Goal: Communication & Community: Answer question/provide support

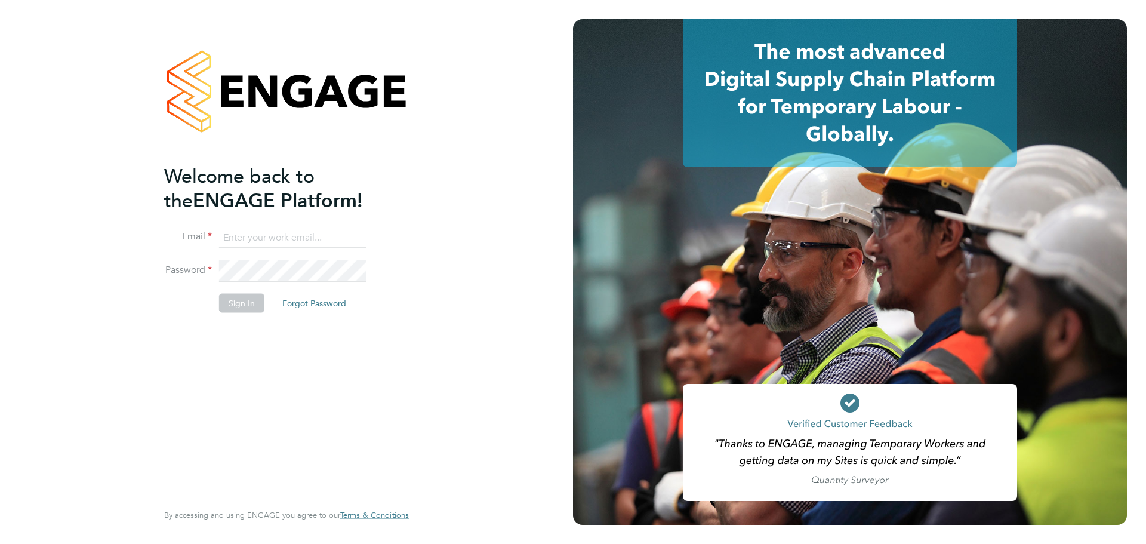
click at [252, 236] on input at bounding box center [292, 237] width 147 height 21
type input "joel@henry-blue.co.uk"
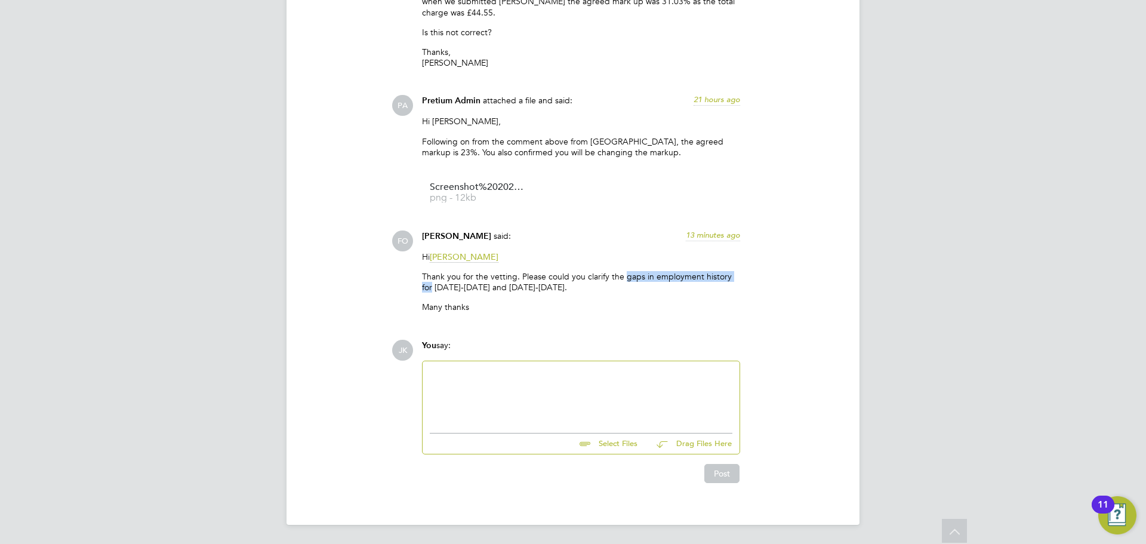
drag, startPoint x: 625, startPoint y: 276, endPoint x: 751, endPoint y: 277, distance: 125.3
click at [750, 277] on div "FO [PERSON_NAME] said: 13 minutes ago Hi [PERSON_NAME] Thank you for the vettin…" at bounding box center [613, 275] width 444 height 91
click at [698, 299] on div "Hi [PERSON_NAME] Thank you for the vetting. Please could you clarify the gaps i…" at bounding box center [581, 286] width 318 height 70
drag, startPoint x: 424, startPoint y: 289, endPoint x: 616, endPoint y: 279, distance: 193.0
click at [616, 279] on p "Thank you for the vetting. Please could you clarify the gaps in employment hist…" at bounding box center [581, 281] width 318 height 21
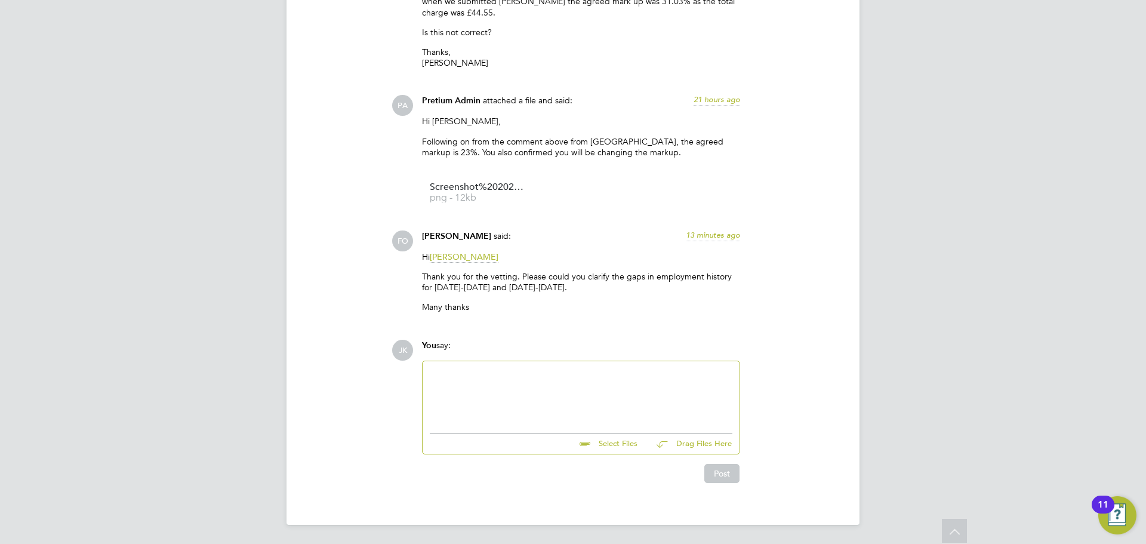
drag, startPoint x: 517, startPoint y: 273, endPoint x: 599, endPoint y: 285, distance: 82.7
click at [599, 285] on p "Thank you for the vetting. Please could you clarify the gaps in employment hist…" at bounding box center [581, 281] width 318 height 21
drag, startPoint x: 622, startPoint y: 275, endPoint x: 625, endPoint y: 289, distance: 14.5
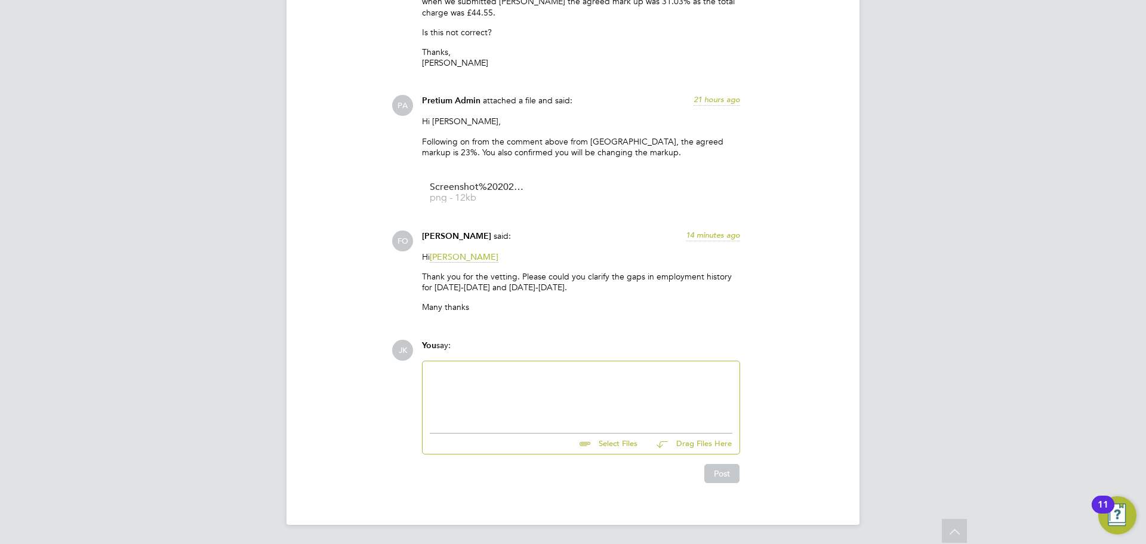
click at [625, 289] on p "Thank you for the vetting. Please could you clarify the gaps in employment hist…" at bounding box center [581, 281] width 318 height 21
drag, startPoint x: 652, startPoint y: 276, endPoint x: 772, endPoint y: 278, distance: 120.6
click at [772, 278] on div "FO [PERSON_NAME] said: 14 minutes ago Hi [PERSON_NAME] Thank you for the vettin…" at bounding box center [613, 275] width 444 height 91
click at [548, 322] on div "Hi [PERSON_NAME] Thank you for the vetting. Please could you clarify the gaps i…" at bounding box center [581, 286] width 318 height 70
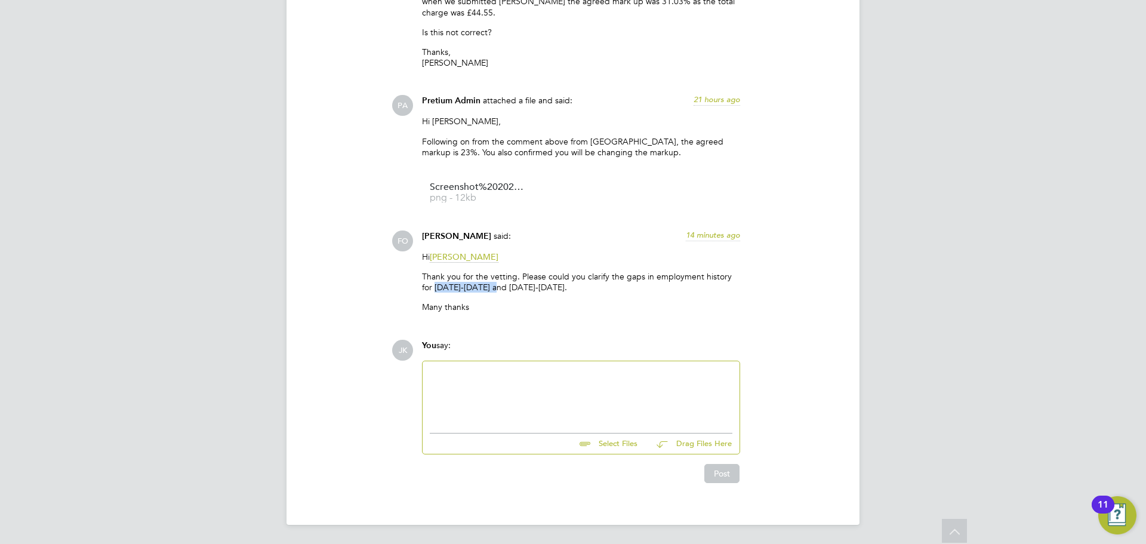
drag, startPoint x: 423, startPoint y: 286, endPoint x: 478, endPoint y: 288, distance: 55.5
click at [478, 288] on p "Thank you for the vetting. Please could you clarify the gaps in employment hist…" at bounding box center [581, 281] width 318 height 21
drag, startPoint x: 424, startPoint y: 285, endPoint x: 480, endPoint y: 285, distance: 56.7
click at [480, 285] on p "Thank you for the vetting. Please could you clarify the gaps in employment hist…" at bounding box center [581, 281] width 318 height 21
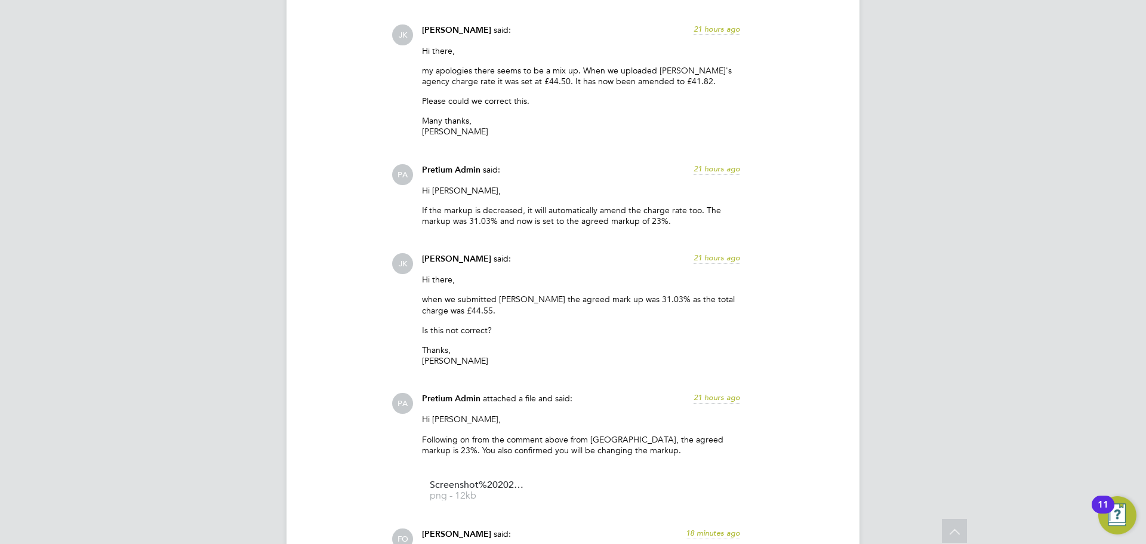
scroll to position [3090, 0]
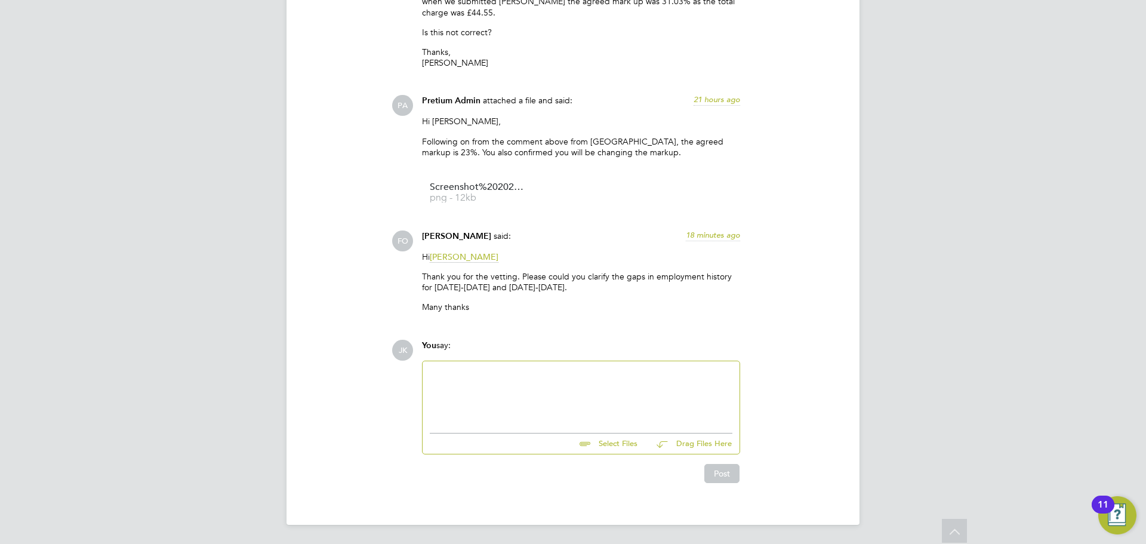
click at [445, 380] on div at bounding box center [581, 393] width 303 height 51
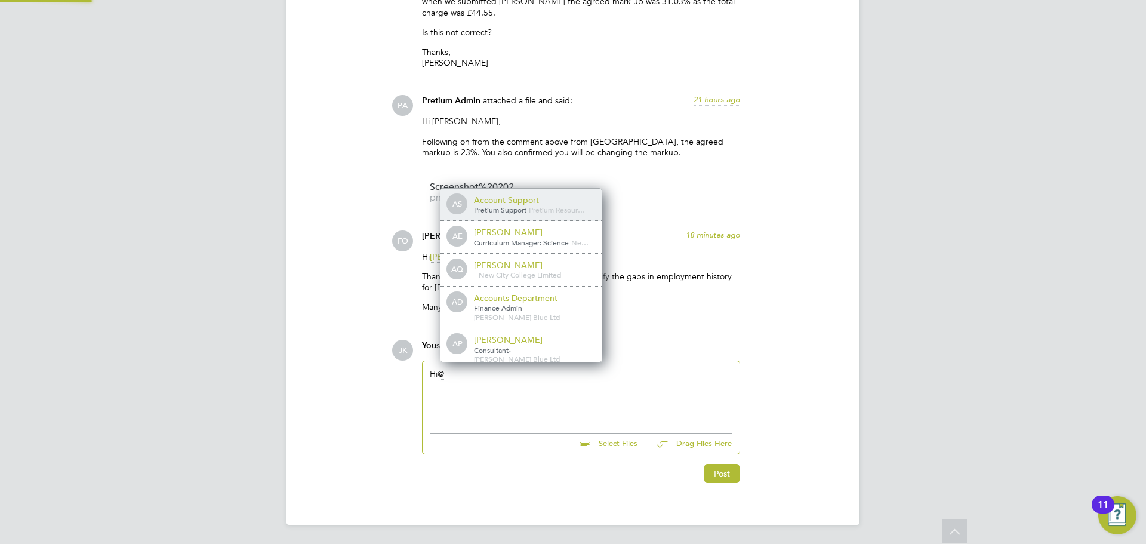
scroll to position [10, 120]
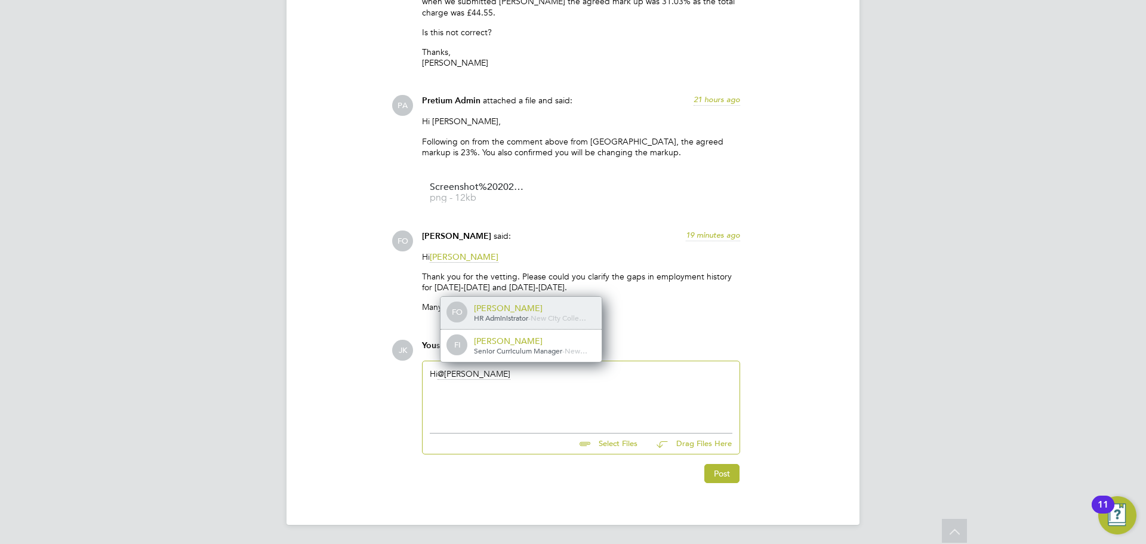
click at [507, 314] on span "HR Administrator" at bounding box center [501, 318] width 54 height 10
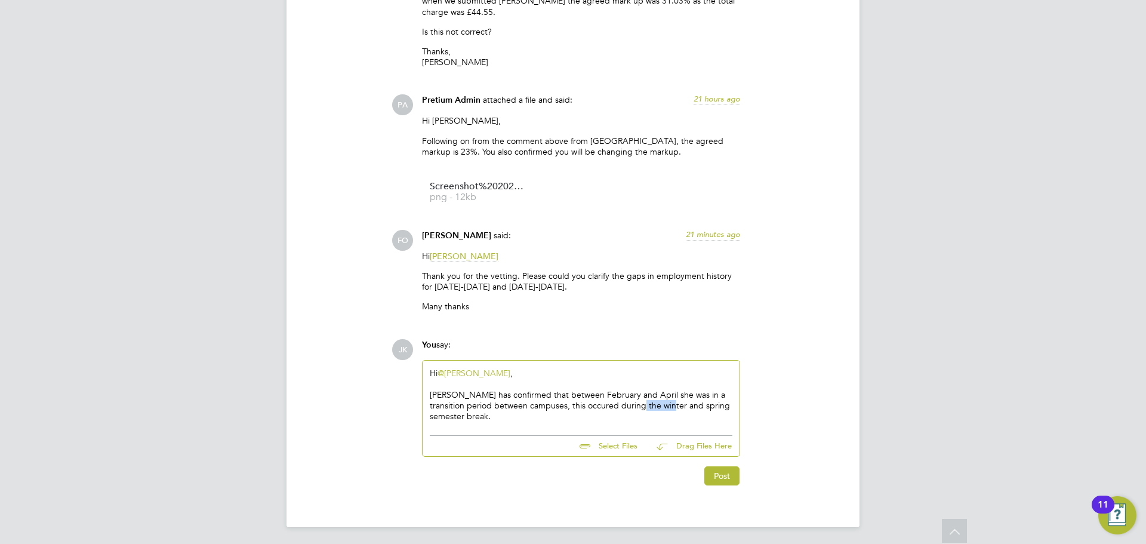
drag, startPoint x: 661, startPoint y: 405, endPoint x: 632, endPoint y: 404, distance: 28.7
click at [632, 404] on div "[PERSON_NAME] has confirmed that between February and April she was in a transi…" at bounding box center [581, 405] width 303 height 33
click at [646, 407] on div "[PERSON_NAME] has confirmed that between February and April she was in a transi…" at bounding box center [581, 405] width 303 height 33
drag, startPoint x: 482, startPoint y: 411, endPoint x: 587, endPoint y: 407, distance: 104.5
click at [587, 407] on div "[PERSON_NAME] has confirmed that between February and April she was in a transi…" at bounding box center [581, 405] width 303 height 33
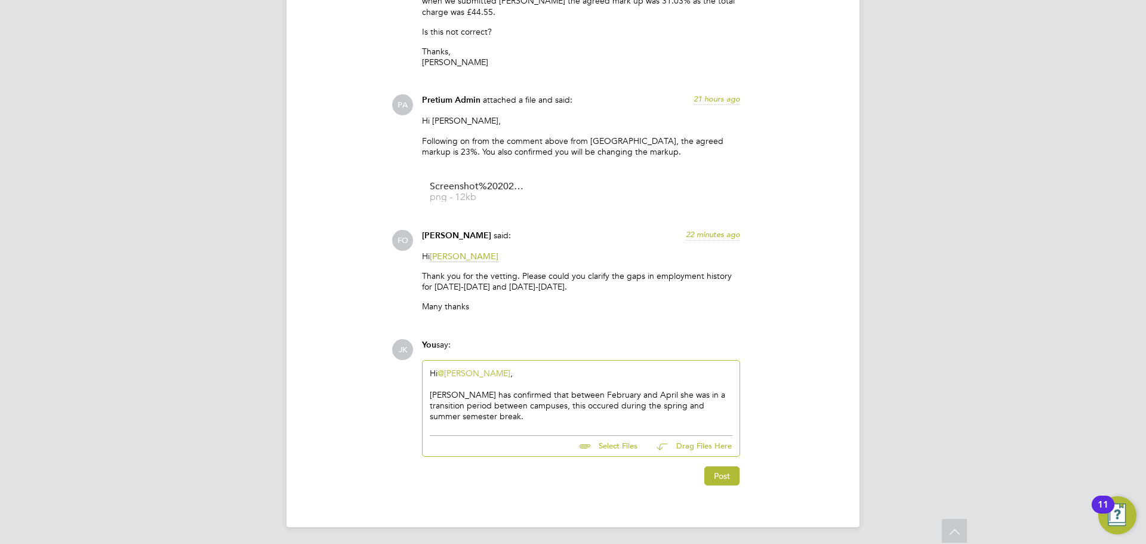
click at [551, 421] on div "[PERSON_NAME] has confirmed that between February and April she was in a transi…" at bounding box center [581, 405] width 303 height 33
drag, startPoint x: 507, startPoint y: 419, endPoint x: 609, endPoint y: 402, distance: 103.5
click at [609, 402] on div "[PERSON_NAME] has confirmed that between February and April she was in a transi…" at bounding box center [581, 405] width 303 height 33
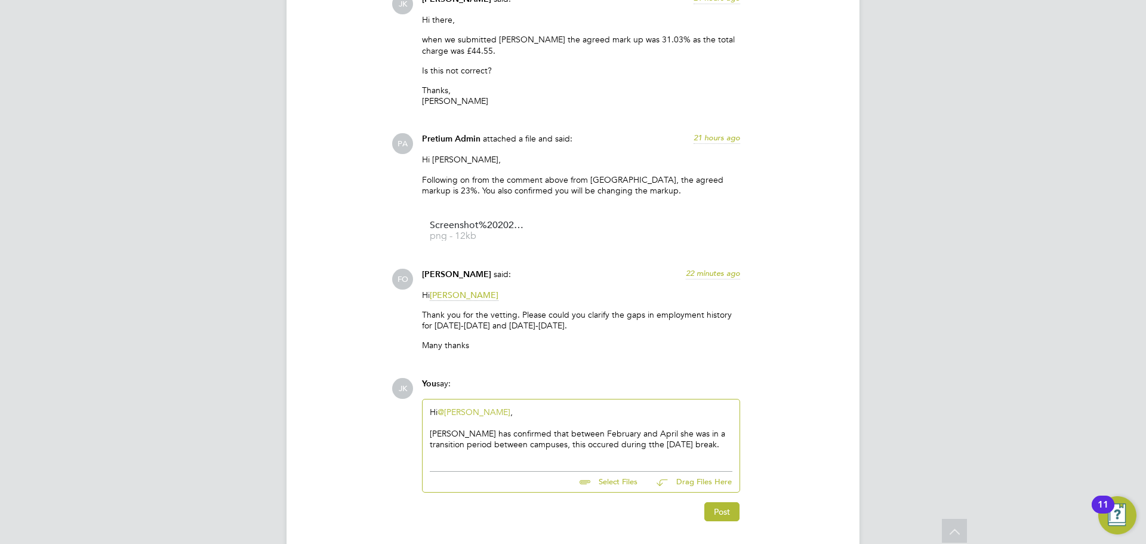
scroll to position [3030, 0]
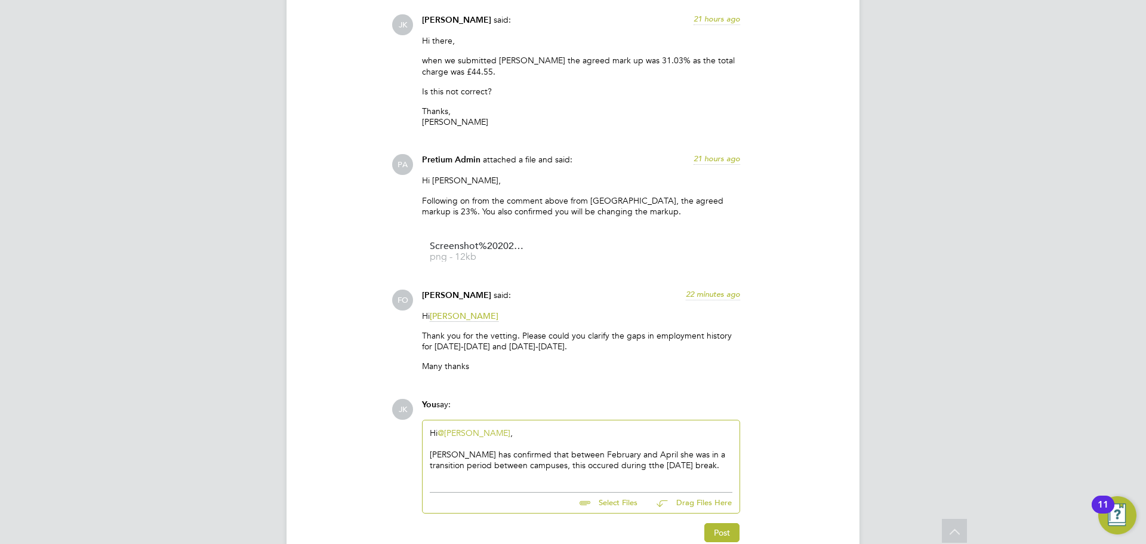
click at [611, 466] on div "[PERSON_NAME] has confirmed that between February and April she was in a transi…" at bounding box center [581, 459] width 303 height 21
click at [569, 469] on div "[PERSON_NAME] has confirmed that between February and April she was in a transi…" at bounding box center [581, 459] width 303 height 21
click at [683, 461] on div "[PERSON_NAME] has confirmed that between February and April she was in a transi…" at bounding box center [581, 459] width 303 height 21
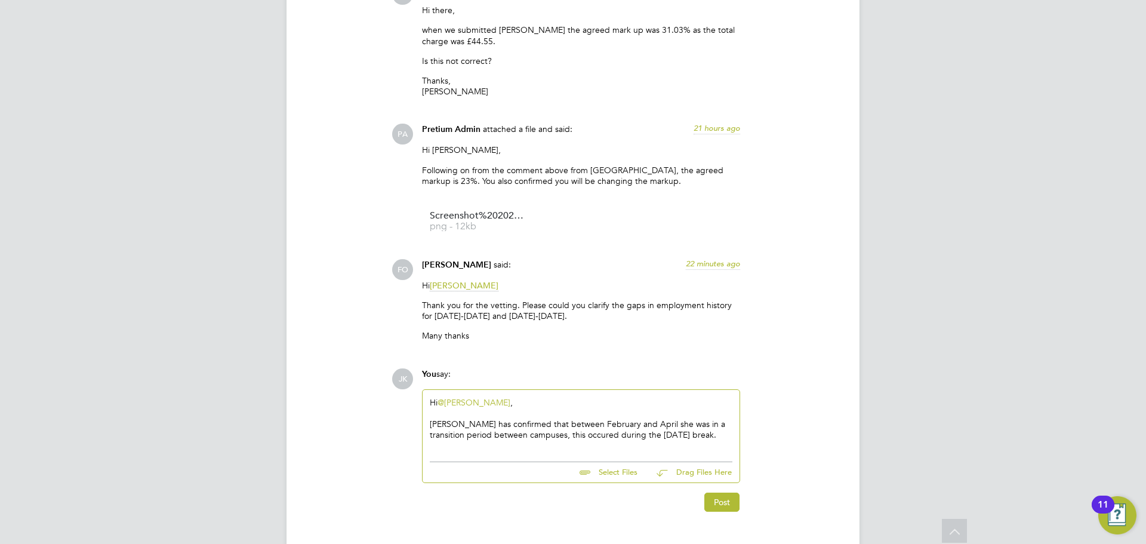
scroll to position [3090, 0]
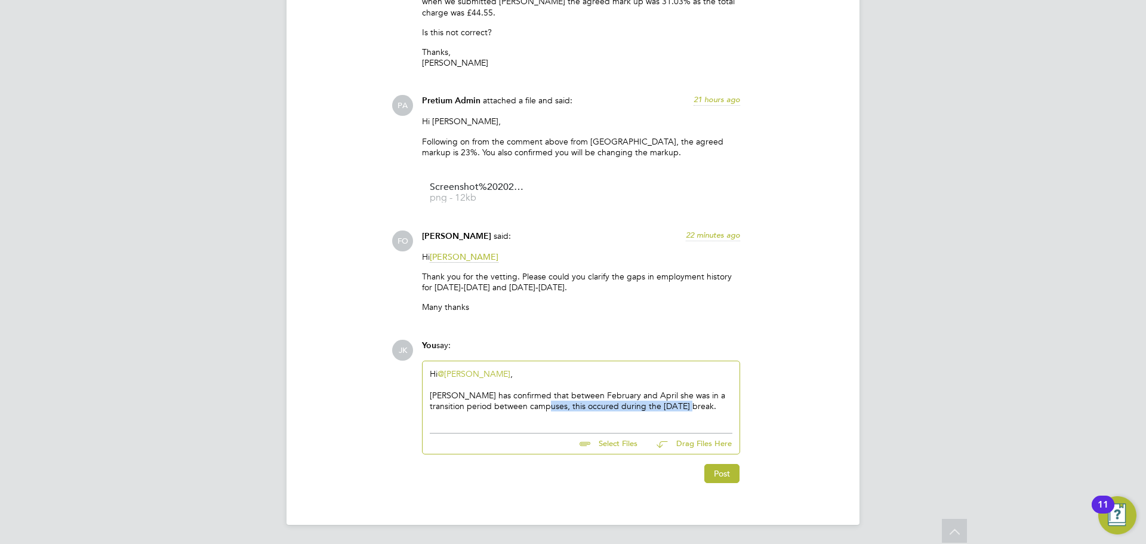
drag, startPoint x: 686, startPoint y: 406, endPoint x: 535, endPoint y: 409, distance: 151.0
click at [535, 409] on div "[PERSON_NAME] has confirmed that between February and April she was in a transi…" at bounding box center [581, 400] width 303 height 21
click at [637, 394] on div "[PERSON_NAME] has confirmed that between February and April she was in a transi…" at bounding box center [581, 400] width 303 height 21
click at [716, 408] on div "[PERSON_NAME] has confirmed that between [DATE] and [DATE] she was in a transit…" at bounding box center [581, 400] width 303 height 21
click at [522, 416] on div "[PERSON_NAME] has confirmed that between [DATE] and [DATE] she was in a transit…" at bounding box center [581, 405] width 303 height 33
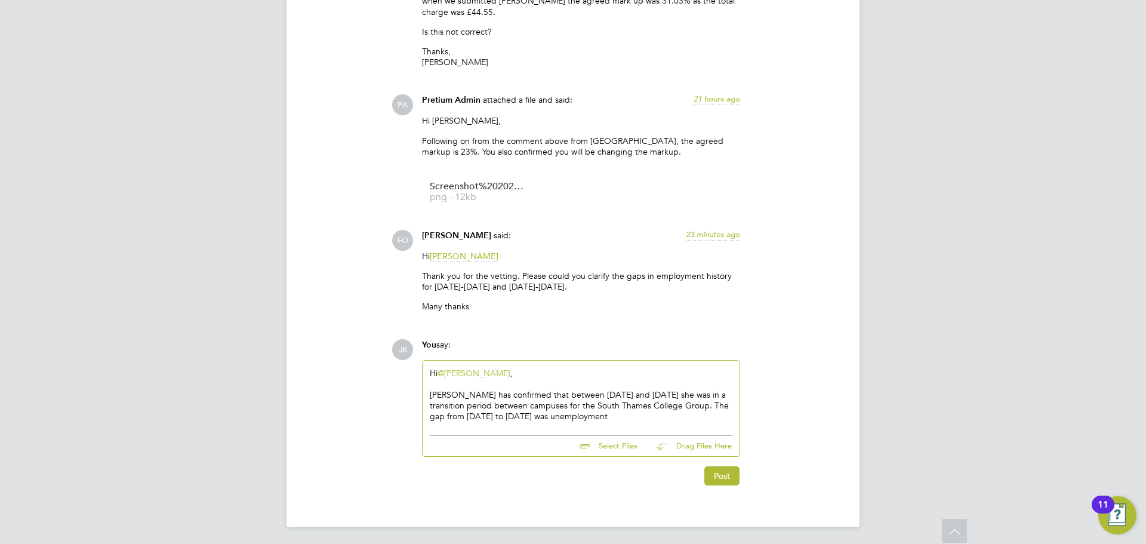
click at [665, 415] on div "[PERSON_NAME] has confirmed that between [DATE] and [DATE] she was in a transit…" at bounding box center [581, 405] width 303 height 33
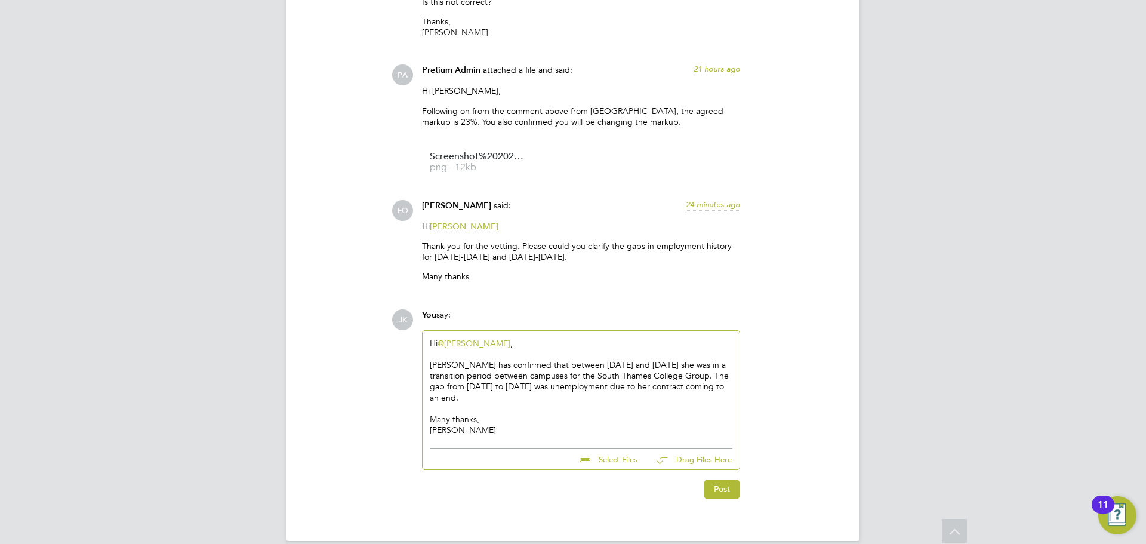
scroll to position [3137, 0]
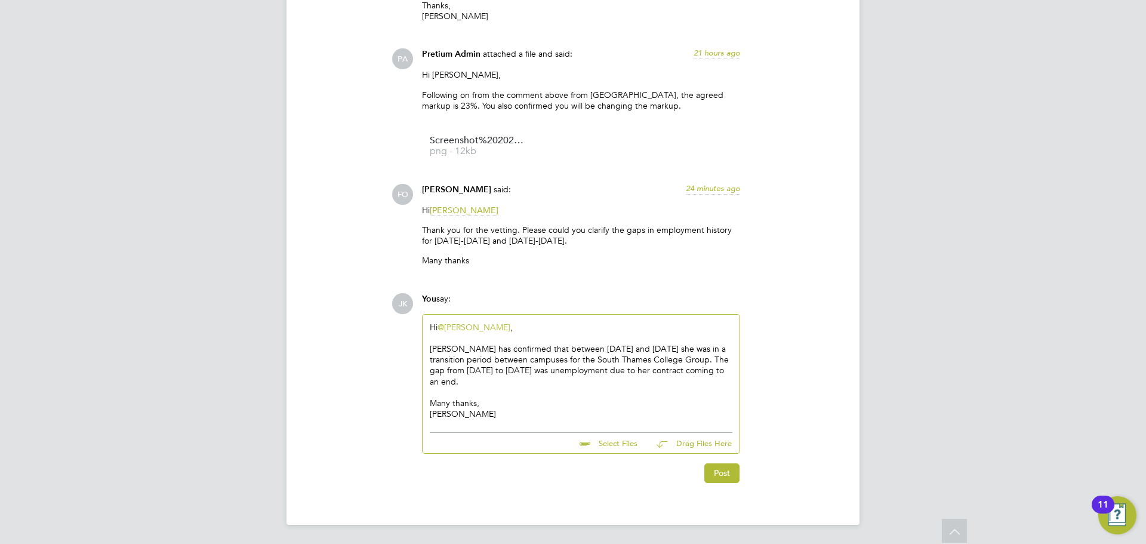
click at [504, 387] on div "[PERSON_NAME] has confirmed that between [DATE] and [DATE] she was in a transit…" at bounding box center [581, 392] width 303 height 11
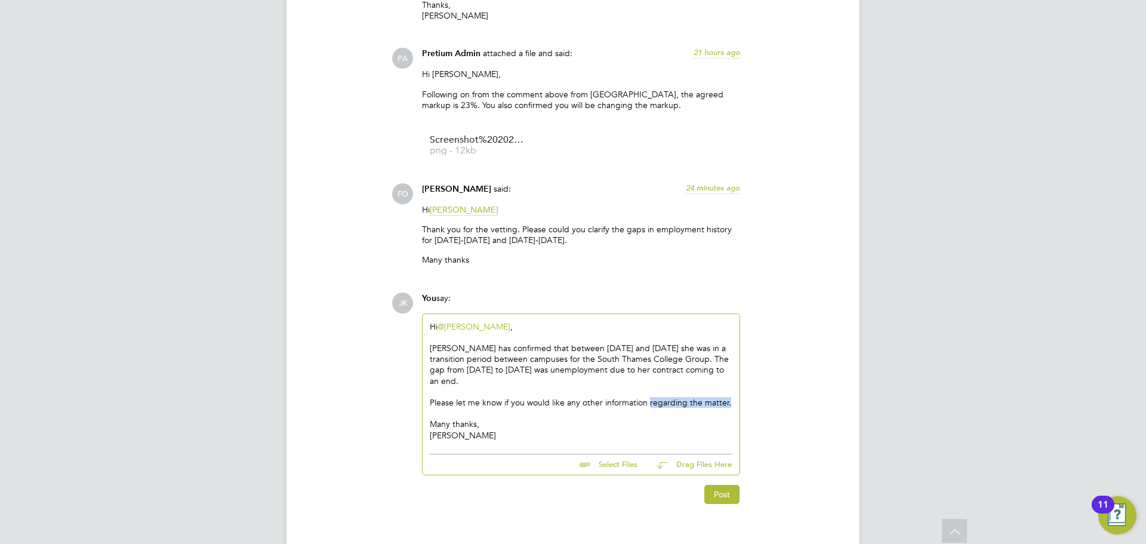
drag, startPoint x: 730, startPoint y: 401, endPoint x: 640, endPoint y: 402, distance: 90.1
click at [649, 408] on div "Please let me know if you would like any other information regarding the matter." at bounding box center [581, 413] width 303 height 11
click at [491, 386] on div "[PERSON_NAME] has confirmed that between [DATE] and [DATE] she was in a transit…" at bounding box center [581, 391] width 303 height 11
click at [538, 386] on div "[PERSON_NAME] has confirmed that between [DATE] and [DATE] she was in a transit…" at bounding box center [581, 391] width 303 height 11
click at [612, 386] on div "[PERSON_NAME] has confirmed that between [DATE] and [DATE] she was in a transit…" at bounding box center [581, 391] width 303 height 11
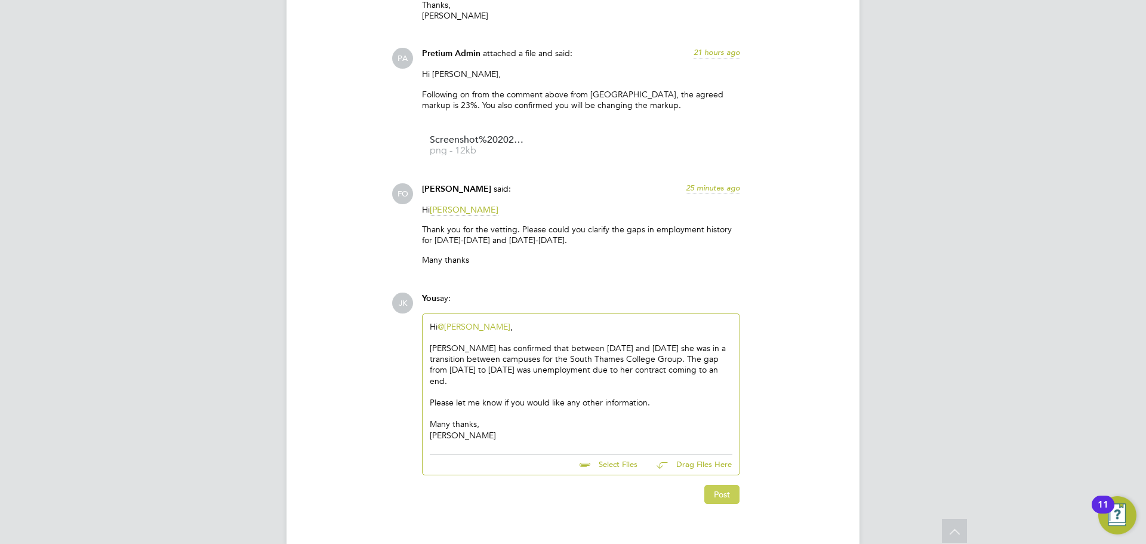
click at [725, 496] on button "Post" at bounding box center [721, 494] width 35 height 19
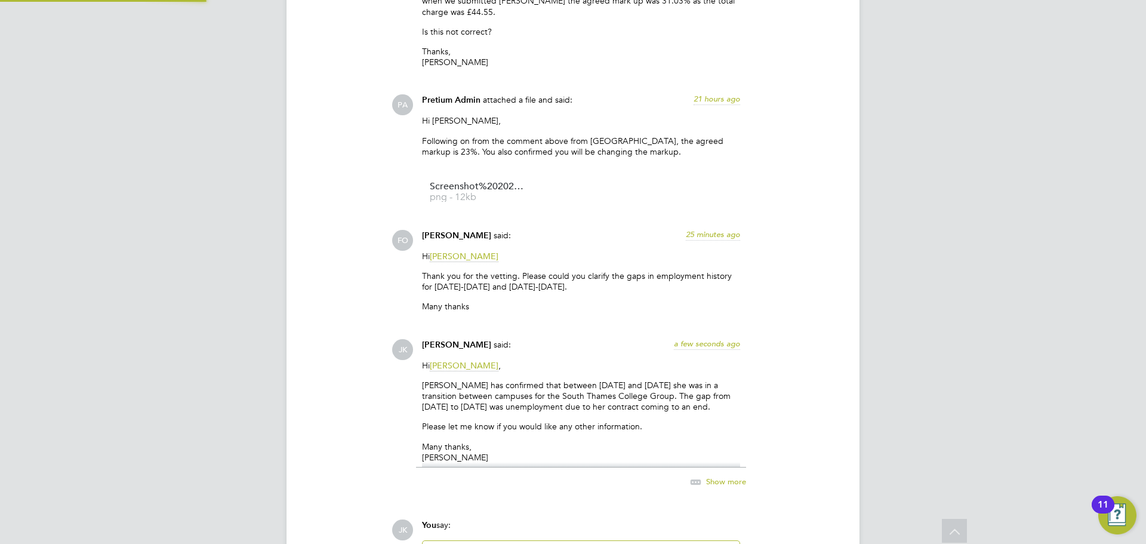
scroll to position [3270, 0]
